Goal: Task Accomplishment & Management: Manage account settings

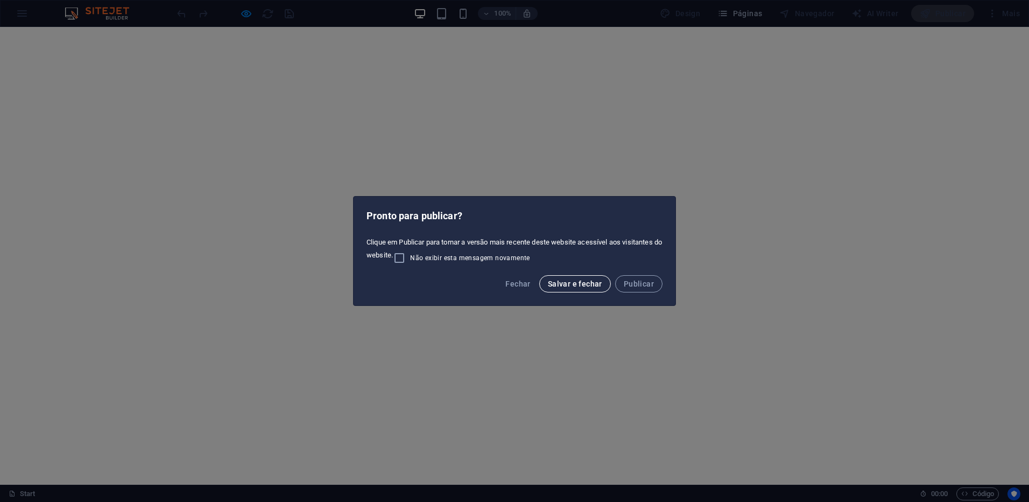
click at [574, 280] on span "Salvar e fechar" at bounding box center [575, 283] width 54 height 9
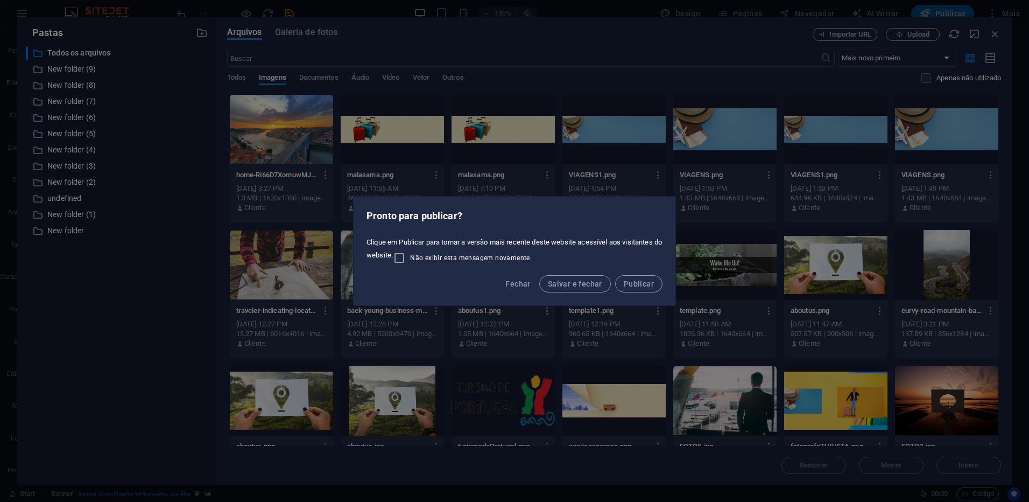
select select "ms"
select select "s"
select select "ondemand"
click at [571, 281] on span "Salvar e fechar" at bounding box center [575, 283] width 54 height 9
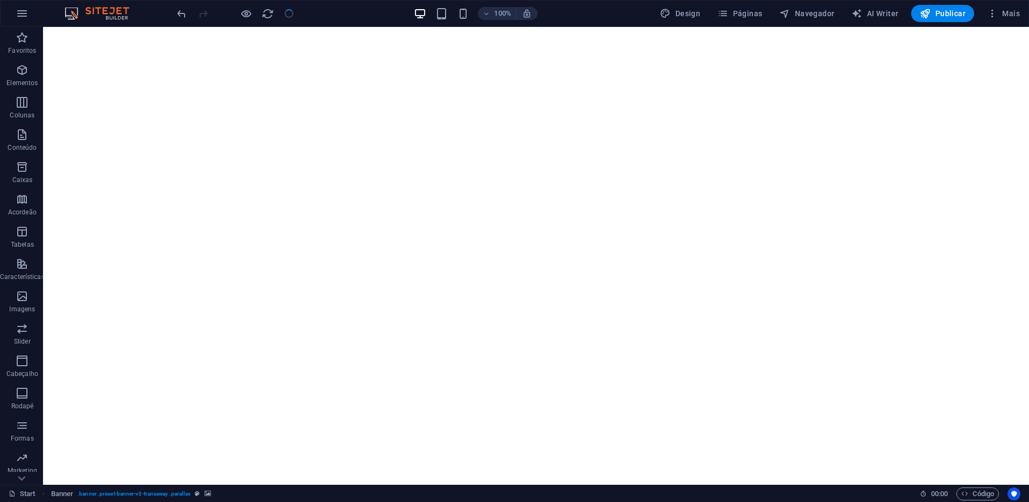
checkbox input "false"
